Goal: Information Seeking & Learning: Learn about a topic

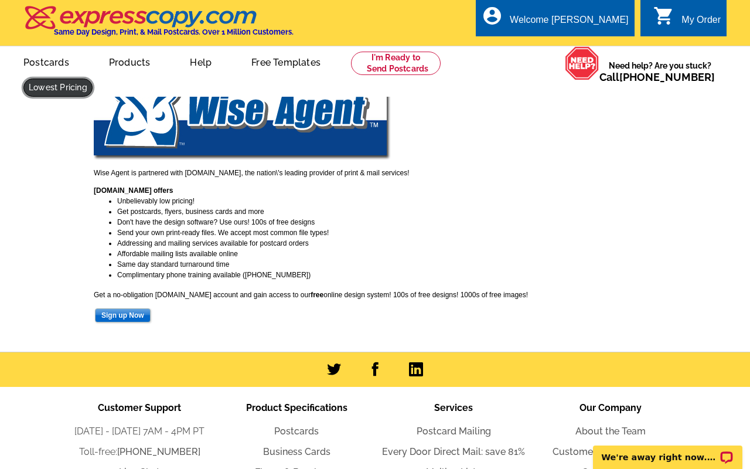
click at [93, 79] on link at bounding box center [57, 88] width 69 height 18
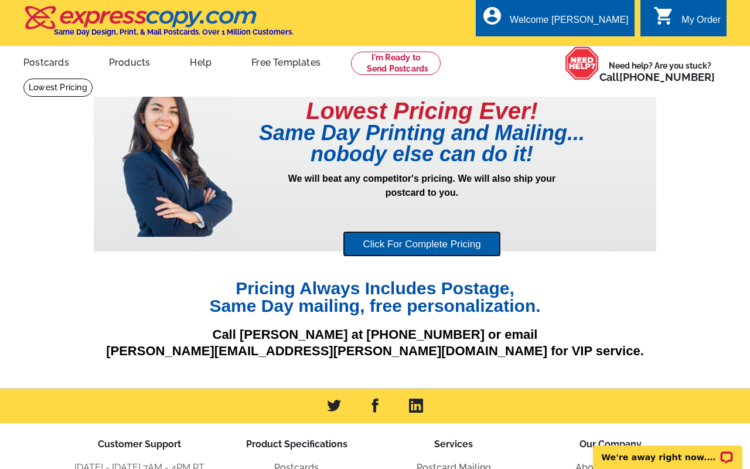
click at [432, 243] on link "Click For Complete Pricing" at bounding box center [422, 244] width 158 height 26
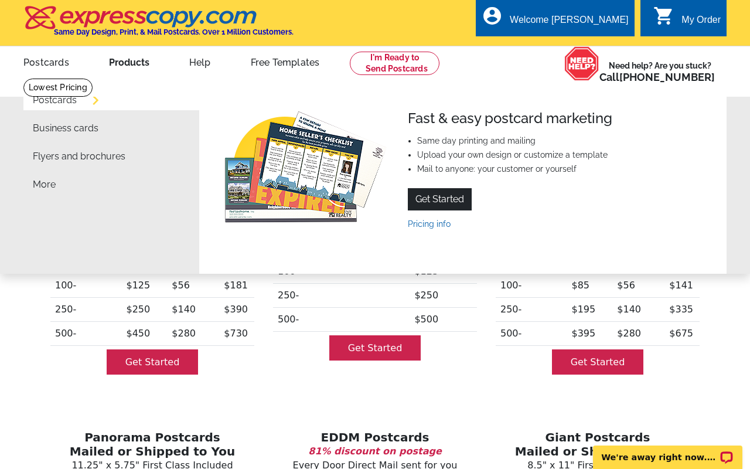
click at [122, 63] on link "Products" at bounding box center [129, 61] width 78 height 28
